Goal: Task Accomplishment & Management: Manage account settings

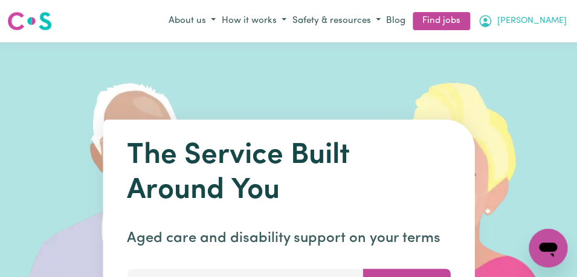
click at [492, 18] on icon "My Account" at bounding box center [485, 21] width 15 height 15
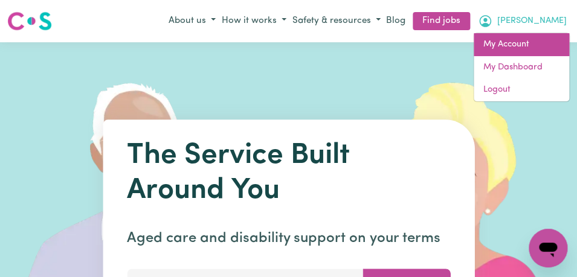
click at [524, 47] on link "My Account" at bounding box center [521, 44] width 95 height 23
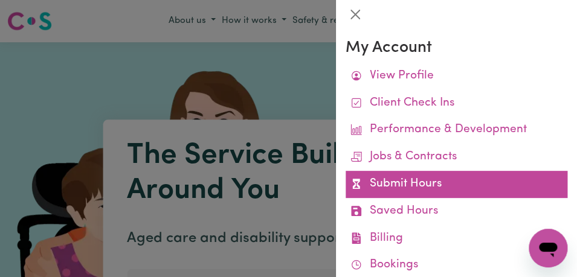
click at [450, 187] on link "Submit Hours" at bounding box center [457, 184] width 222 height 27
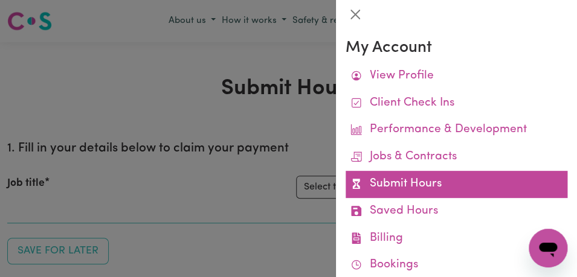
click at [450, 183] on link "Submit Hours" at bounding box center [457, 184] width 222 height 27
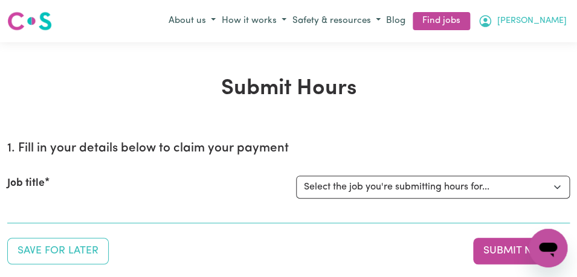
click at [546, 16] on button "[PERSON_NAME]" at bounding box center [522, 21] width 95 height 21
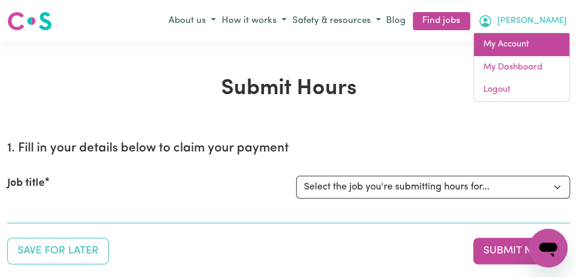
click at [539, 36] on link "My Account" at bounding box center [521, 44] width 95 height 23
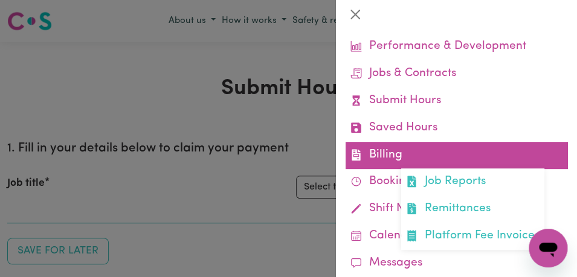
scroll to position [88, 0]
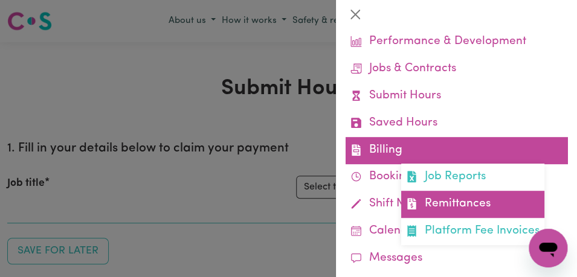
click at [449, 205] on link "Remittances" at bounding box center [472, 204] width 143 height 27
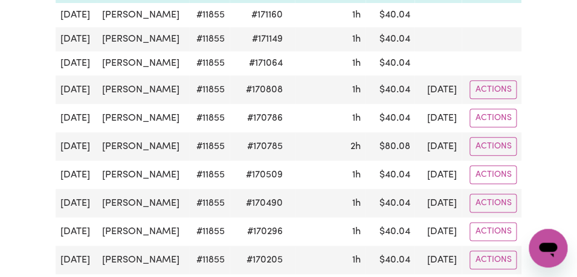
scroll to position [238, 0]
